Goal: Task Accomplishment & Management: Manage account settings

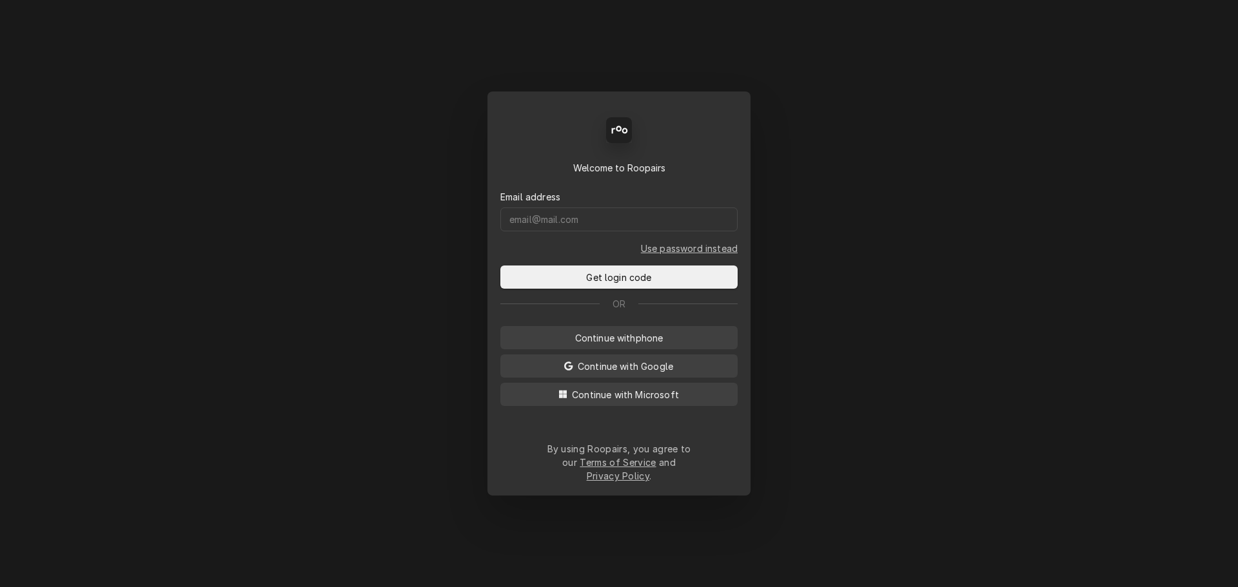
click at [626, 397] on button "Continue with Microsoft" at bounding box center [618, 394] width 237 height 23
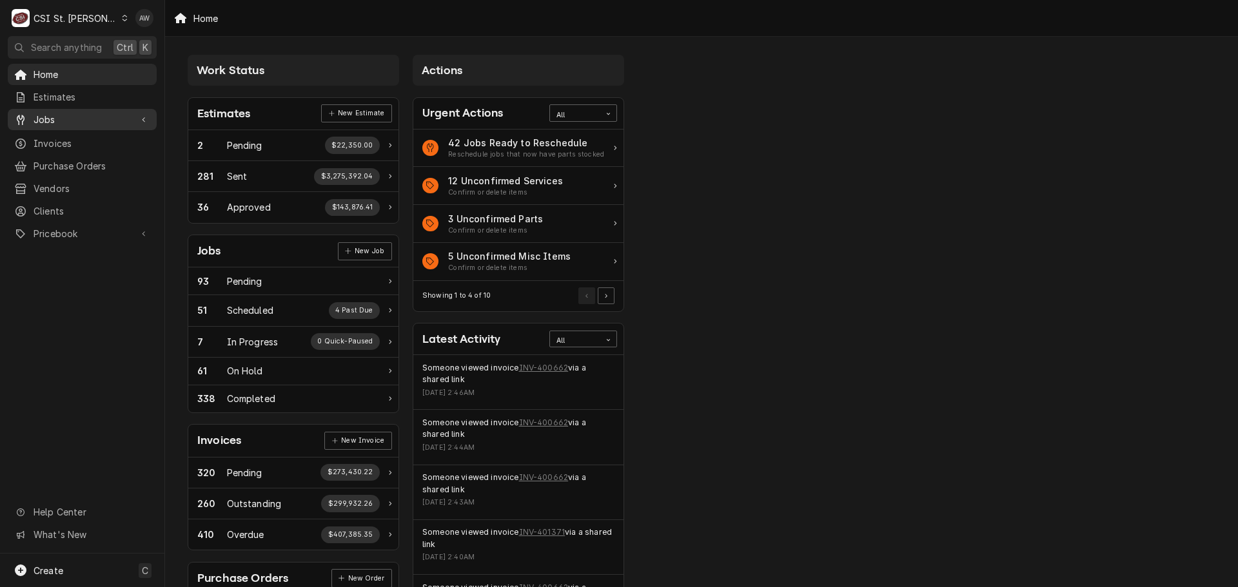
click at [77, 121] on span "Jobs" at bounding box center [82, 120] width 97 height 14
click at [75, 139] on span "Jobs" at bounding box center [92, 142] width 117 height 14
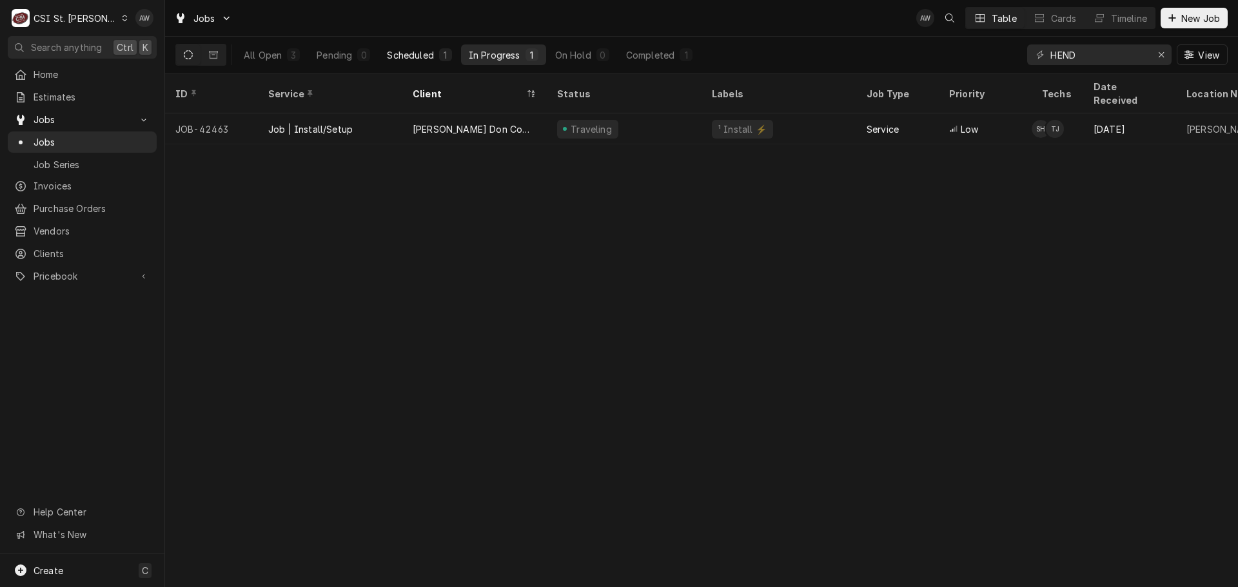
click at [425, 53] on div "Scheduled" at bounding box center [410, 55] width 46 height 14
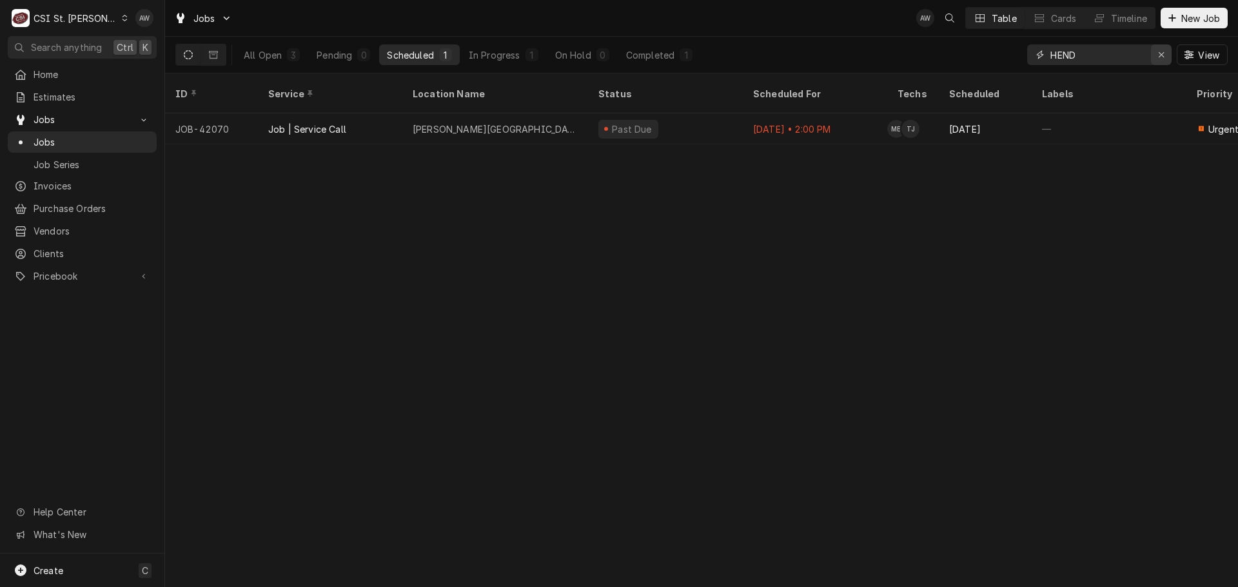
click at [1156, 46] on button "Erase input" at bounding box center [1161, 54] width 21 height 21
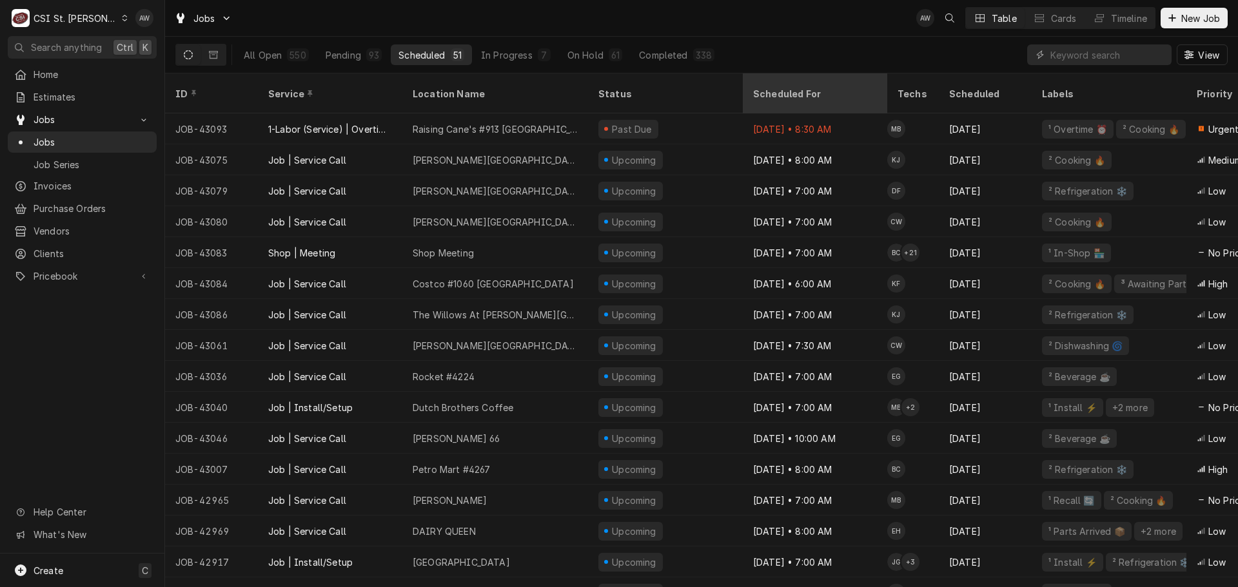
click at [801, 87] on div "Scheduled For" at bounding box center [813, 94] width 121 height 14
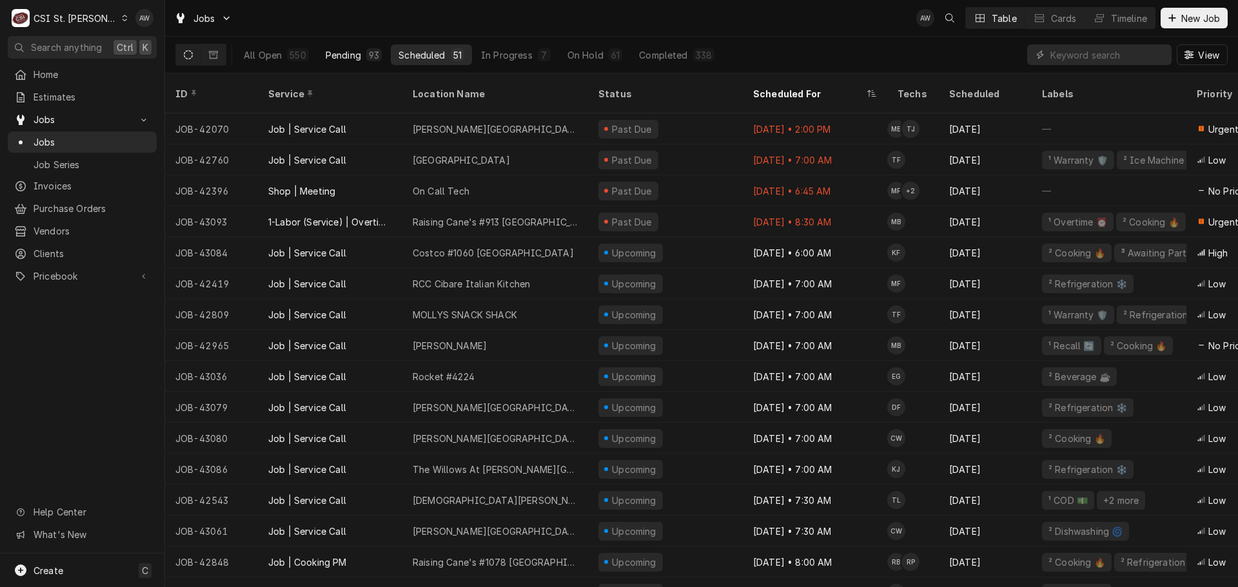
click at [372, 56] on div "93" at bounding box center [374, 55] width 10 height 14
